Goal: Transaction & Acquisition: Book appointment/travel/reservation

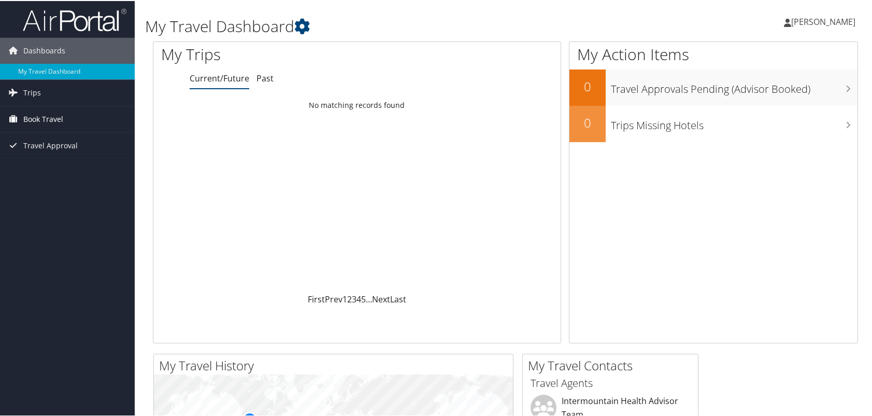
click at [44, 120] on span "Book Travel" at bounding box center [43, 118] width 40 height 26
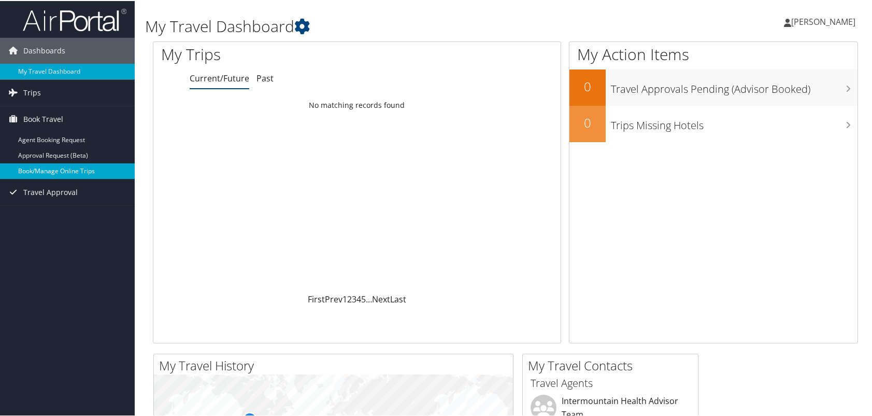
click at [49, 174] on link "Book/Manage Online Trips" at bounding box center [67, 170] width 135 height 16
click at [43, 168] on link "Book/Manage Online Trips" at bounding box center [67, 170] width 135 height 16
click at [58, 169] on link "Book/Manage Online Trips" at bounding box center [67, 170] width 135 height 16
click at [48, 169] on link "Book/Manage Online Trips" at bounding box center [67, 170] width 135 height 16
click at [62, 167] on link "Book/Manage Online Trips" at bounding box center [67, 170] width 135 height 16
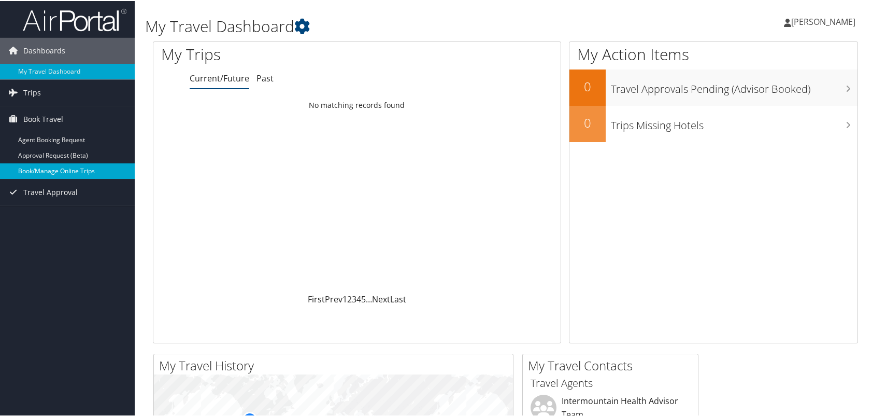
click at [83, 170] on link "Book/Manage Online Trips" at bounding box center [67, 170] width 135 height 16
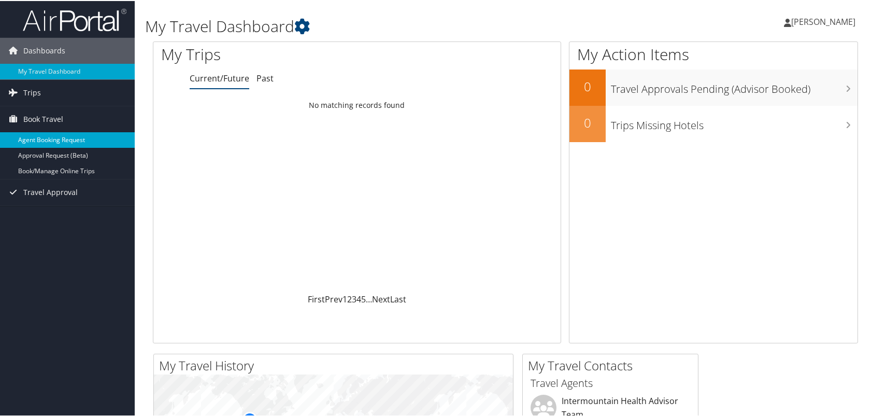
drag, startPoint x: 49, startPoint y: 274, endPoint x: 49, endPoint y: 137, distance: 136.8
click at [49, 274] on div "Dashboards My Travel Dashboard Trips Current/Future Trips Past Trips Trips Miss…" at bounding box center [438, 391] width 876 height 783
click at [56, 121] on span "Book Travel" at bounding box center [43, 118] width 40 height 26
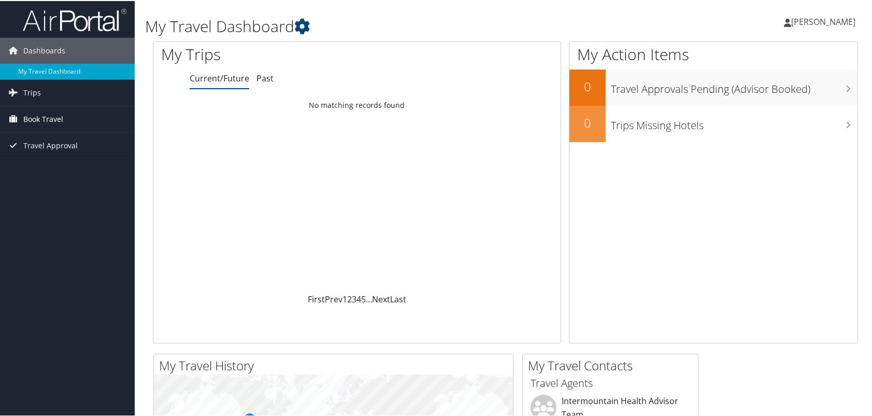
click at [55, 113] on span "Book Travel" at bounding box center [43, 118] width 40 height 26
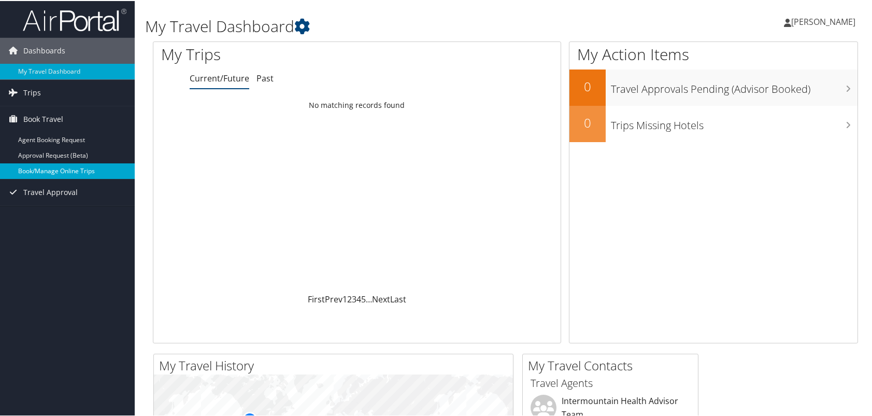
click at [58, 169] on link "Book/Manage Online Trips" at bounding box center [67, 170] width 135 height 16
